Goal: Browse casually: Explore the website without a specific task or goal

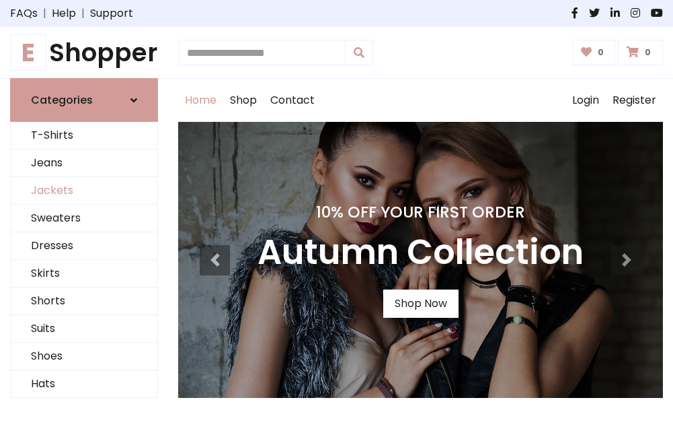
click at [84, 191] on link "Jackets" at bounding box center [84, 191] width 147 height 28
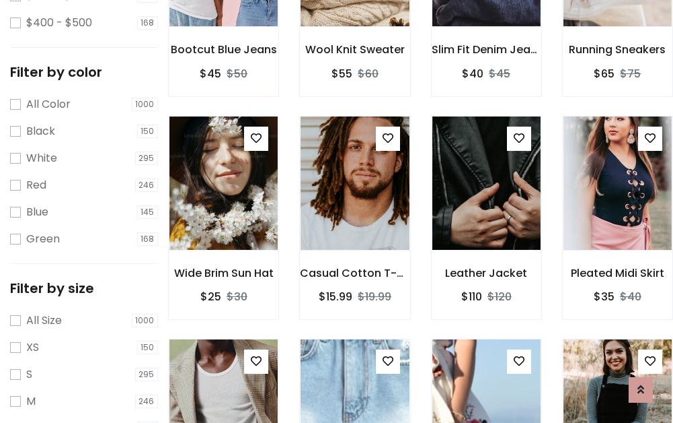
scroll to position [68, 0]
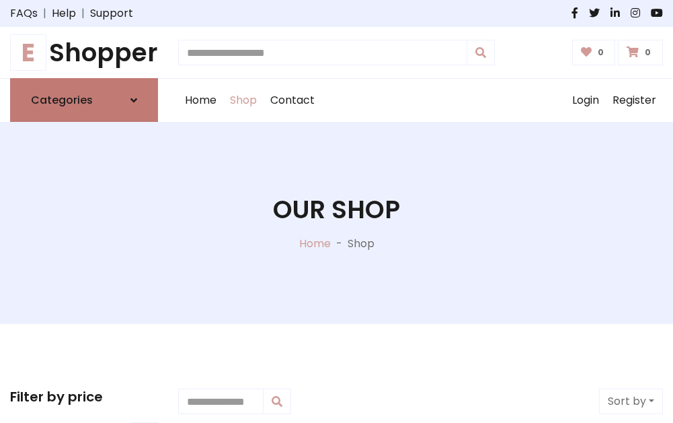
click at [84, 100] on h6 "Categories" at bounding box center [62, 100] width 62 height 13
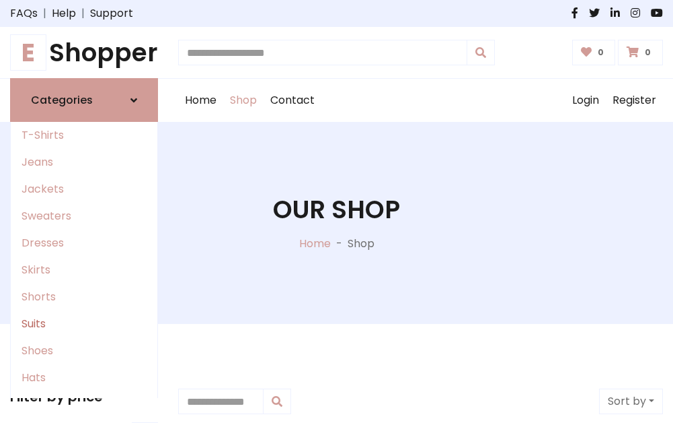
click at [84, 324] on link "Suits" at bounding box center [84, 323] width 147 height 27
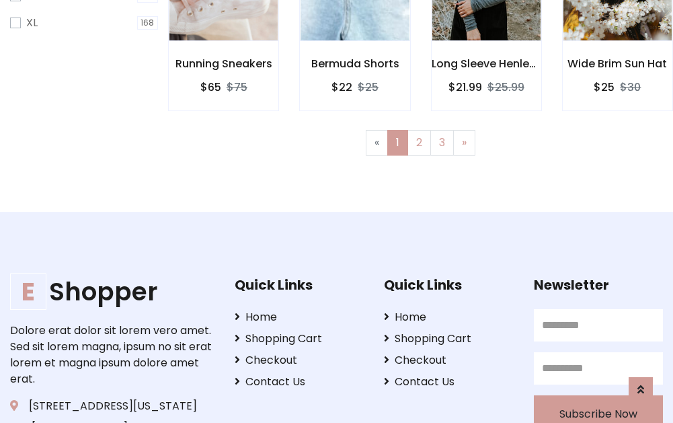
scroll to position [904, 0]
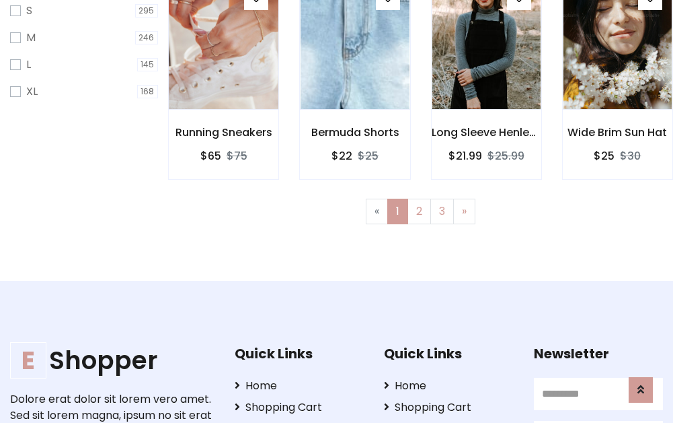
click at [223, 54] on img at bounding box center [224, 42] width 130 height 323
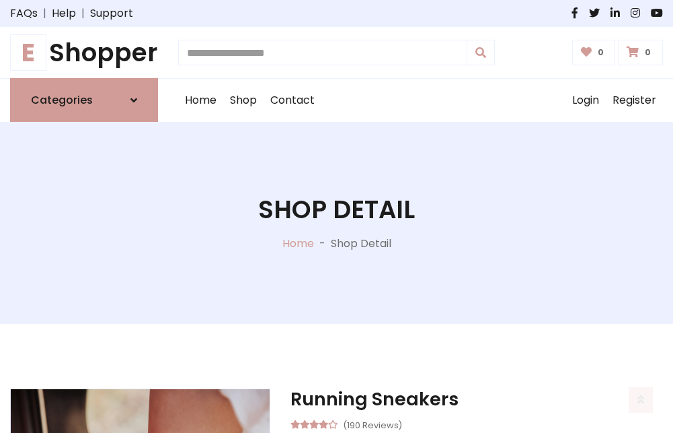
scroll to position [1257, 0]
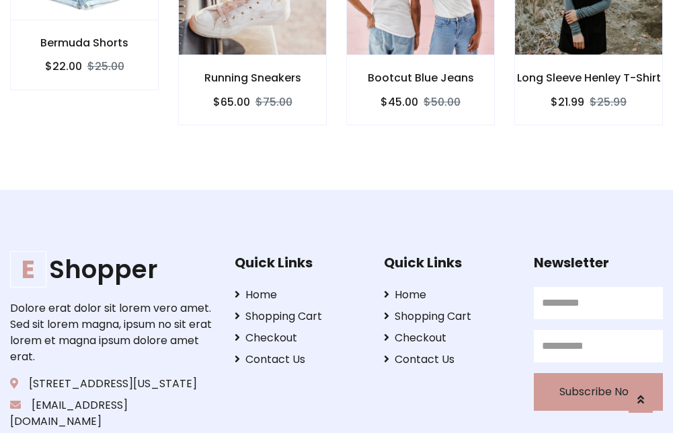
scroll to position [1256, 0]
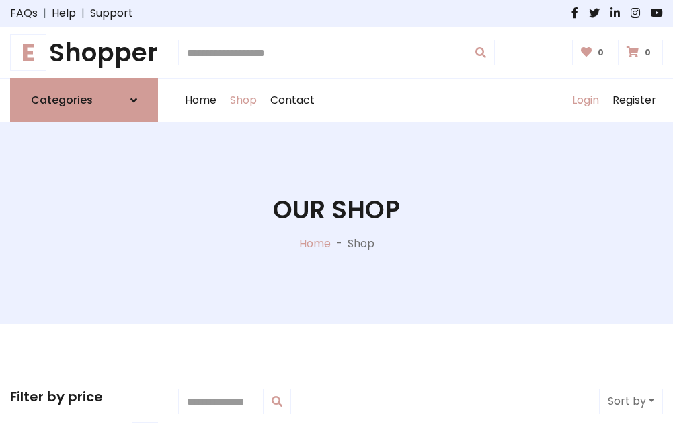
click at [585, 100] on link "Login" at bounding box center [586, 100] width 40 height 43
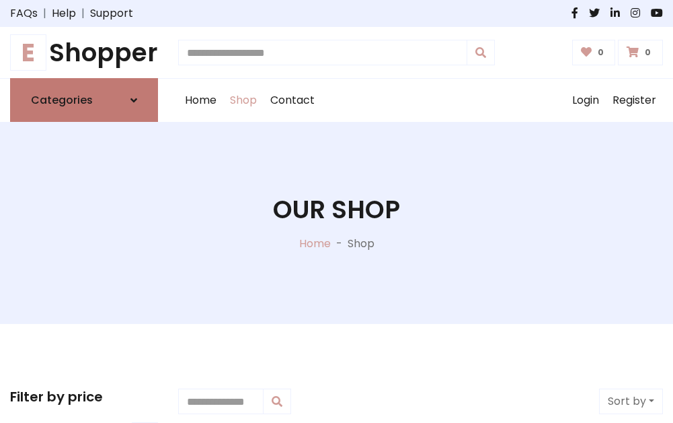
click at [134, 100] on icon at bounding box center [134, 100] width 7 height 11
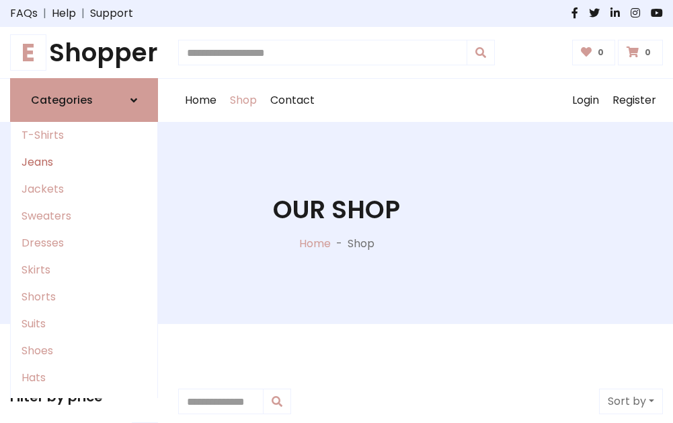
click at [84, 162] on link "Jeans" at bounding box center [84, 162] width 147 height 27
